Goal: Task Accomplishment & Management: Manage account settings

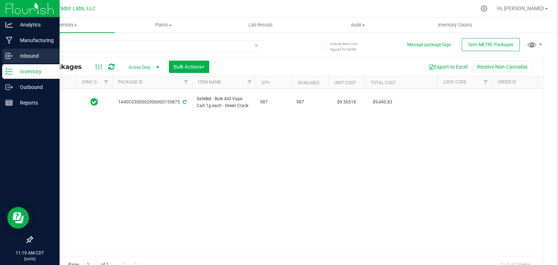
click at [14, 57] on p "Inbound" at bounding box center [35, 56] width 44 height 9
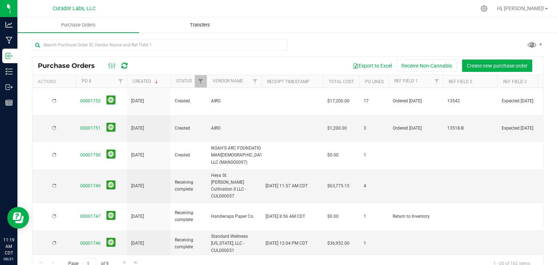
click at [197, 20] on uib-tab-heading "Transfers" at bounding box center [200, 25] width 121 height 15
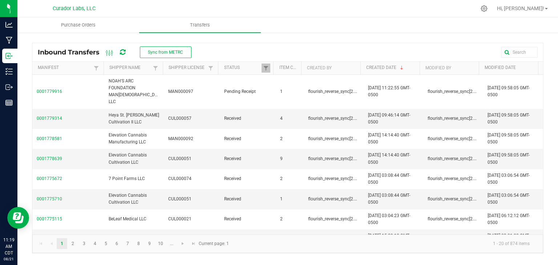
click at [161, 46] on div "Inbound Transfers Sync from METRC" at bounding box center [117, 52] width 159 height 12
click at [163, 50] on span "Sync from METRC" at bounding box center [165, 52] width 35 height 5
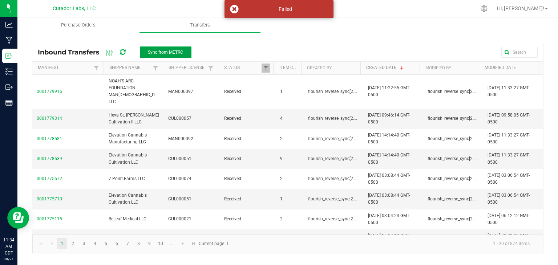
click at [163, 50] on span "Sync from METRC" at bounding box center [165, 52] width 35 height 5
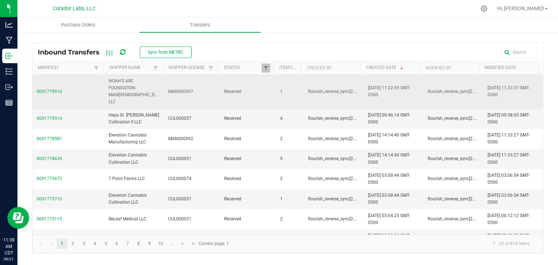
click at [61, 89] on span "0001779916" at bounding box center [68, 91] width 63 height 7
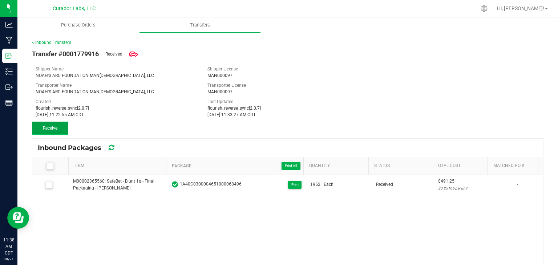
click at [53, 128] on span "Receive" at bounding box center [50, 128] width 15 height 5
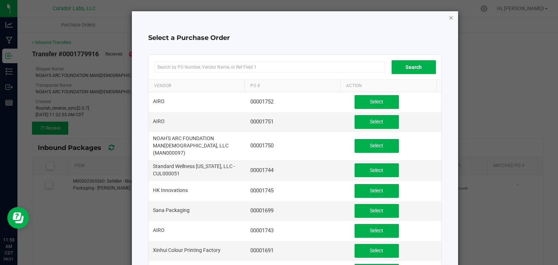
click at [449, 16] on icon "button" at bounding box center [451, 17] width 5 height 9
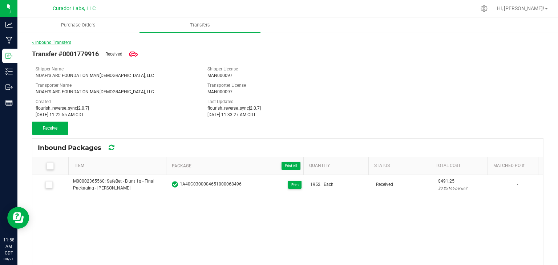
click at [55, 43] on link "< Inbound Transfers" at bounding box center [51, 42] width 39 height 5
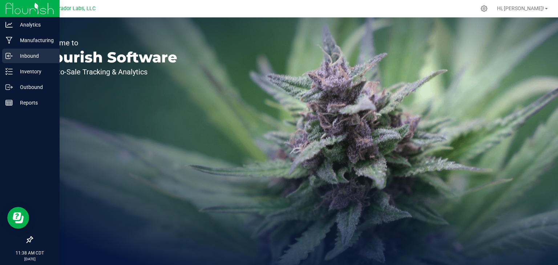
click at [33, 58] on p "Inbound" at bounding box center [35, 56] width 44 height 9
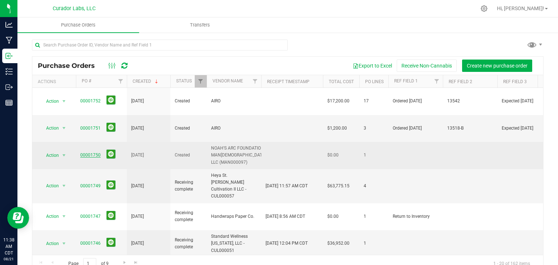
click at [89, 153] on link "00001750" at bounding box center [90, 155] width 20 height 5
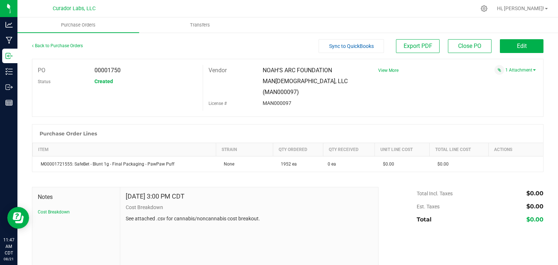
click at [270, 204] on p "Cost Breakdown" at bounding box center [249, 208] width 247 height 8
click at [509, 71] on link "1 Attachment" at bounding box center [521, 70] width 31 height 5
click at [461, 80] on span "White Label Cost Breakdown - Lovie 1g Blunt - Lovie 1g Blunt.csv" at bounding box center [457, 81] width 139 height 11
click at [193, 125] on div "Purchase Order Lines" at bounding box center [287, 134] width 511 height 18
click at [204, 27] on span "Transfers" at bounding box center [200, 25] width 40 height 7
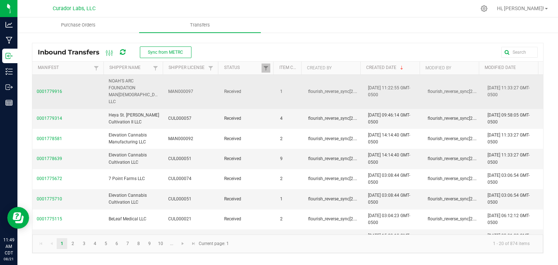
click at [58, 88] on span "0001779916" at bounding box center [68, 91] width 63 height 7
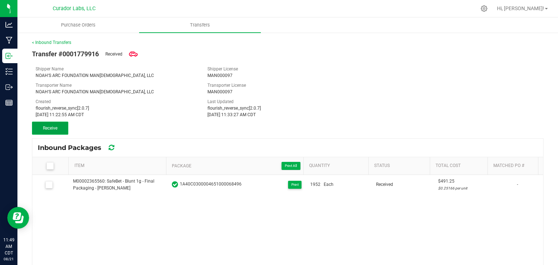
click at [37, 132] on button "Receive" at bounding box center [50, 128] width 36 height 13
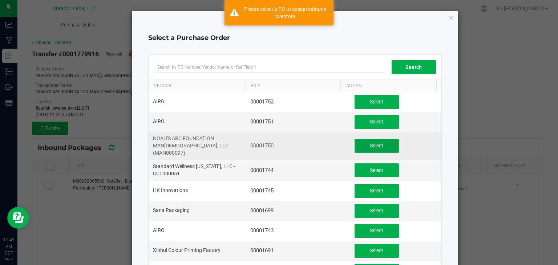
click at [370, 143] on span "Select" at bounding box center [376, 146] width 13 height 6
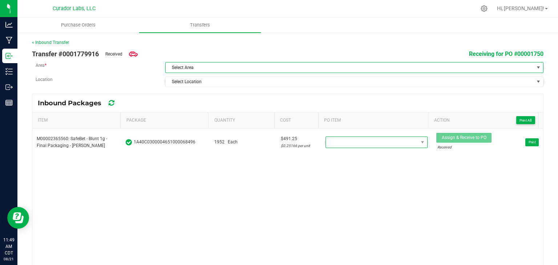
click at [240, 65] on span "Select Area" at bounding box center [350, 68] width 369 height 10
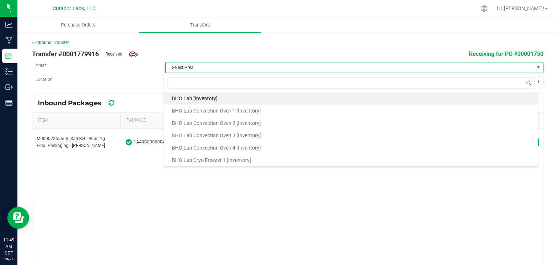
scroll to position [11, 374]
type input "vault"
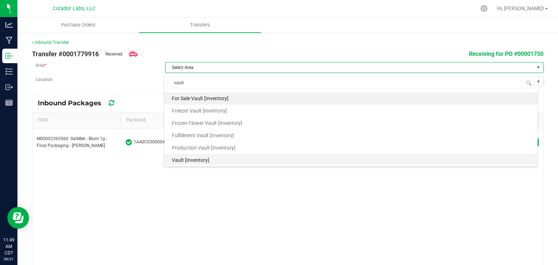
click at [219, 157] on li "Vault [Inventory]" at bounding box center [351, 160] width 374 height 12
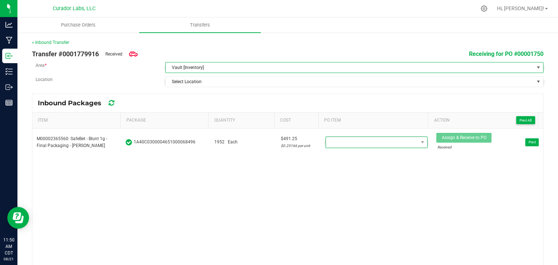
click at [242, 88] on div "< Inbound Transfer Transfer #0001779916 Received Receiving for PO #00001750 Are…" at bounding box center [288, 153] width 512 height 229
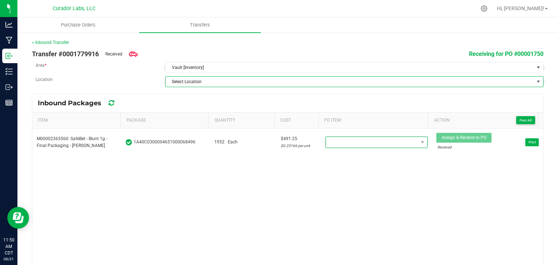
click at [250, 80] on span "Select Location" at bounding box center [350, 82] width 369 height 10
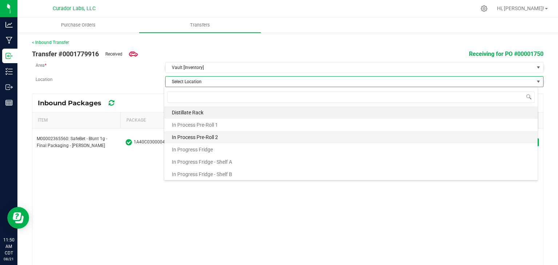
click at [240, 140] on li "In Process Pre-Roll 2" at bounding box center [351, 137] width 374 height 12
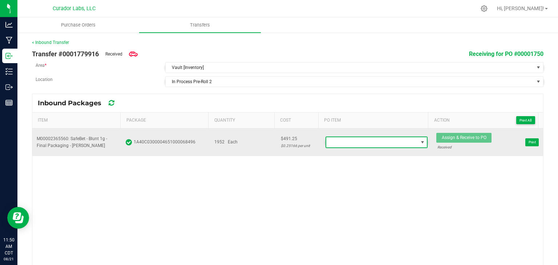
click at [374, 141] on span at bounding box center [372, 142] width 92 height 10
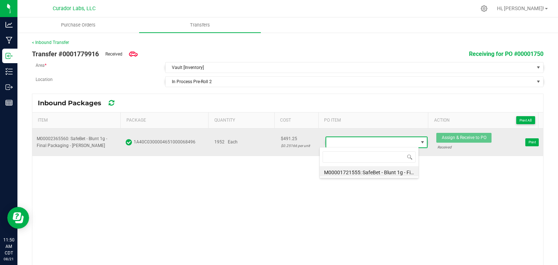
scroll to position [11, 99]
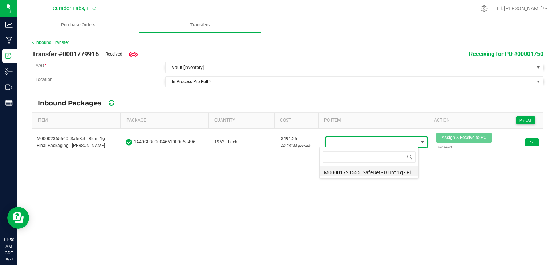
click at [374, 170] on li "M00001721555: SafeBet - Blunt 1g - Final Packaging - PawPaw Puff" at bounding box center [369, 171] width 99 height 10
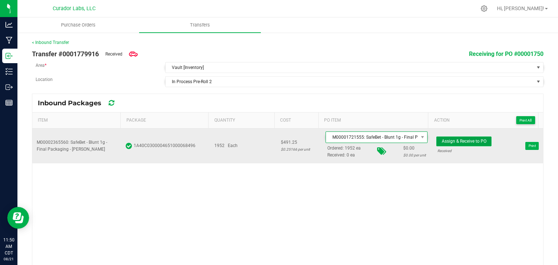
click at [446, 141] on span "Assign & Receive to PO" at bounding box center [464, 141] width 45 height 5
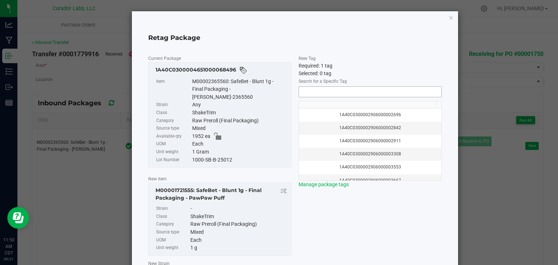
click at [318, 91] on input "NO DATA FOUND" at bounding box center [370, 92] width 142 height 10
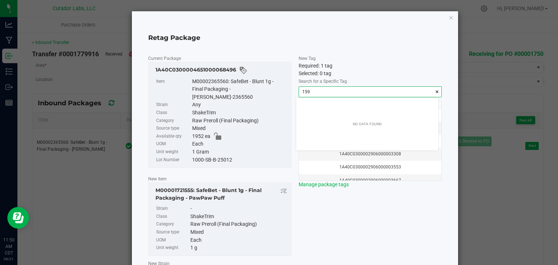
scroll to position [10, 142]
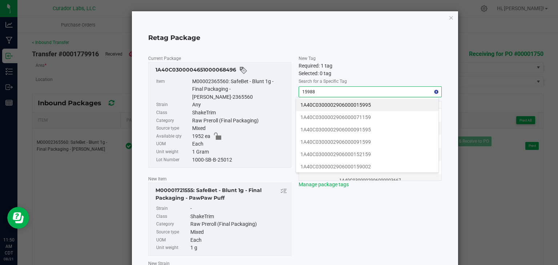
type input "159887"
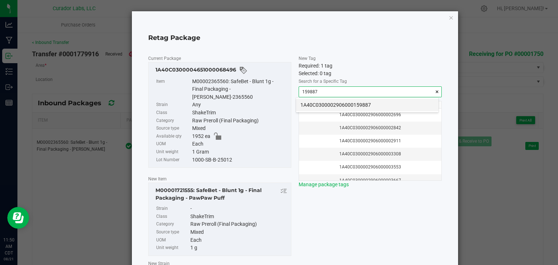
click at [307, 107] on li "1A40C0300002906000159887" at bounding box center [367, 105] width 142 height 12
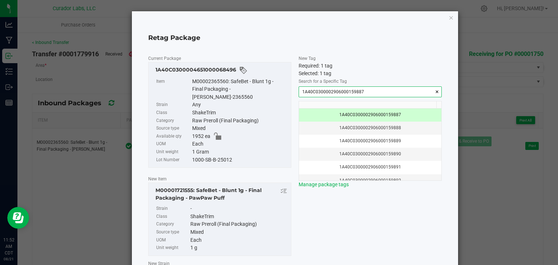
type input "1A40C0300002906000159887"
click at [313, 217] on span "New Tag Required: 1 tag Selected: 1 tag Search for a Specific Tag 1A40C03000029…" at bounding box center [370, 174] width 143 height 238
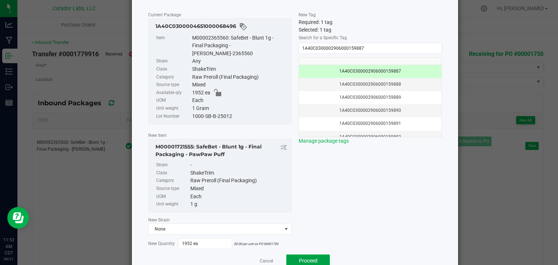
click at [302, 255] on button "Proceed" at bounding box center [308, 261] width 44 height 13
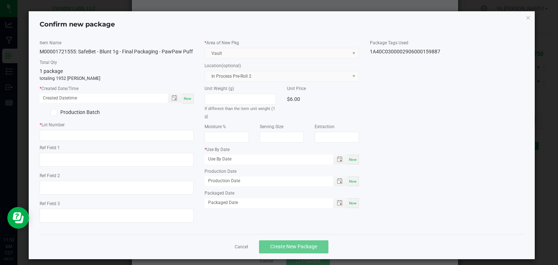
click at [189, 101] on span "Now" at bounding box center [188, 99] width 8 height 4
type input "08/21/2025 11:52 AM"
click at [72, 116] on label "Production Batch" at bounding box center [76, 113] width 72 height 8
click at [0, 0] on input "Production Batch" at bounding box center [0, 0] width 0 height 0
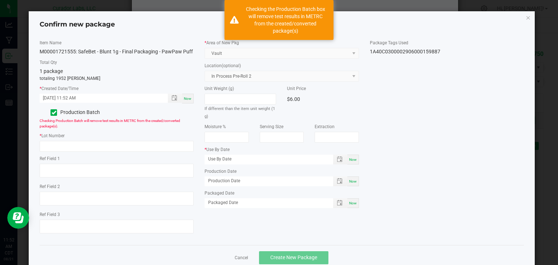
click at [78, 116] on label "Production Batch" at bounding box center [76, 113] width 72 height 8
click at [0, 0] on input "Production Batch" at bounding box center [0, 0] width 0 height 0
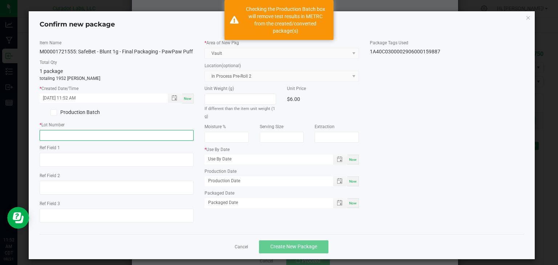
click at [89, 141] on input "text" at bounding box center [117, 135] width 154 height 11
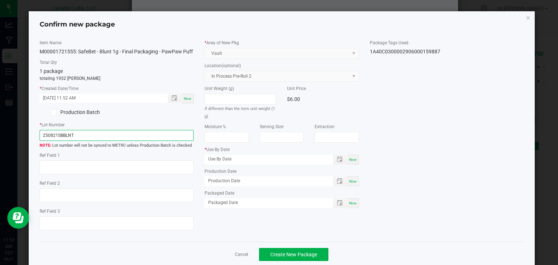
scroll to position [21, 0]
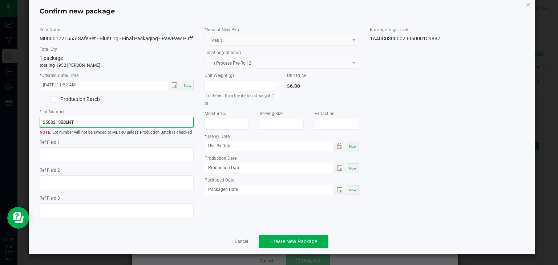
type input "250821SBBLNT"
click at [235, 238] on app-cancel-button "Cancel" at bounding box center [241, 242] width 13 height 8
click at [236, 241] on link "Cancel" at bounding box center [241, 242] width 13 height 6
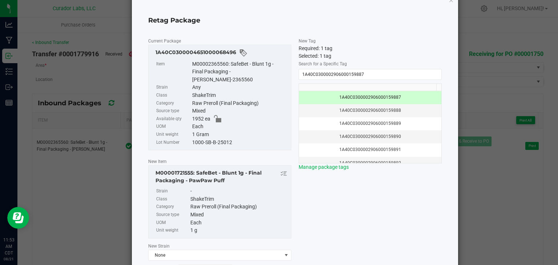
scroll to position [71, 0]
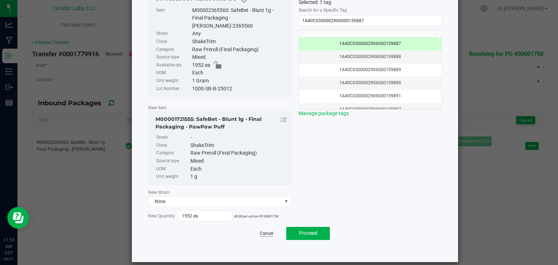
click at [263, 231] on link "Cancel" at bounding box center [266, 234] width 13 height 6
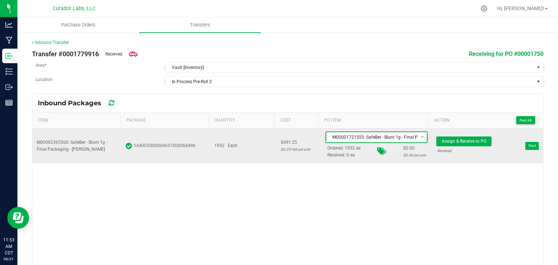
click at [358, 132] on span "M00001721555: SafeBet - Blunt 1g - Final Packaging - PawPaw Puff" at bounding box center [372, 137] width 92 height 10
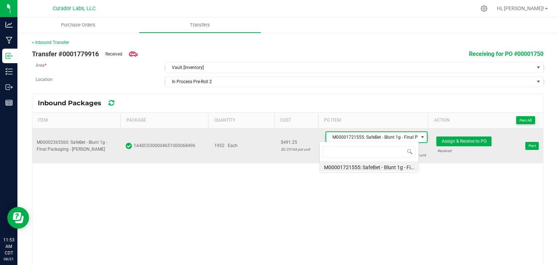
scroll to position [11, 99]
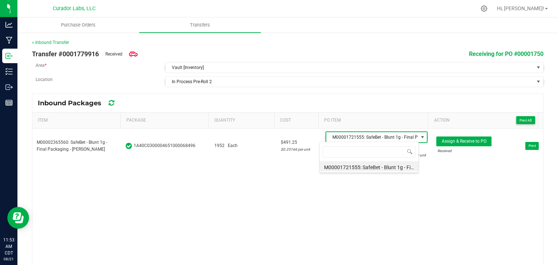
click at [358, 166] on li "M00001721555: SafeBet - Blunt 1g - Final Packaging - PawPaw Puff" at bounding box center [369, 166] width 99 height 10
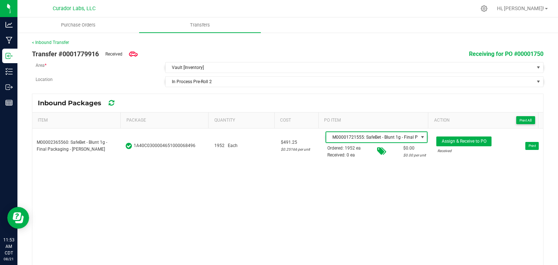
click at [330, 190] on div "M00002365560: SafeBet - Blunt 1g - Final Packaging - Lovie 1A40C030000465100006…" at bounding box center [287, 198] width 511 height 139
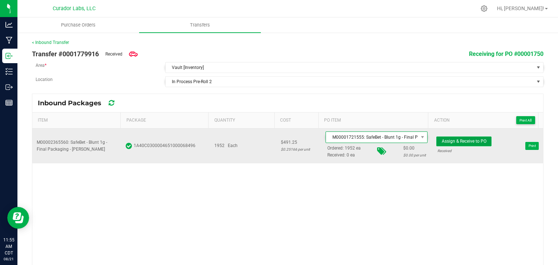
click at [466, 140] on span "Assign & Receive to PO" at bounding box center [464, 141] width 45 height 5
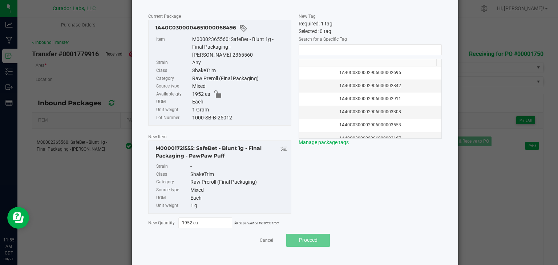
scroll to position [44, 0]
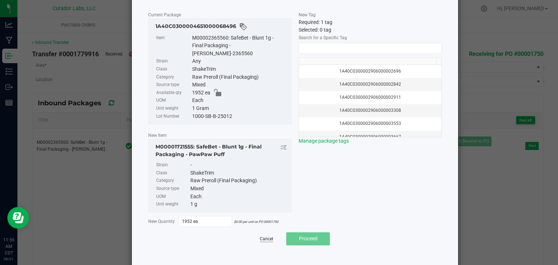
click at [268, 236] on link "Cancel" at bounding box center [266, 239] width 13 height 6
